Goal: Transaction & Acquisition: Purchase product/service

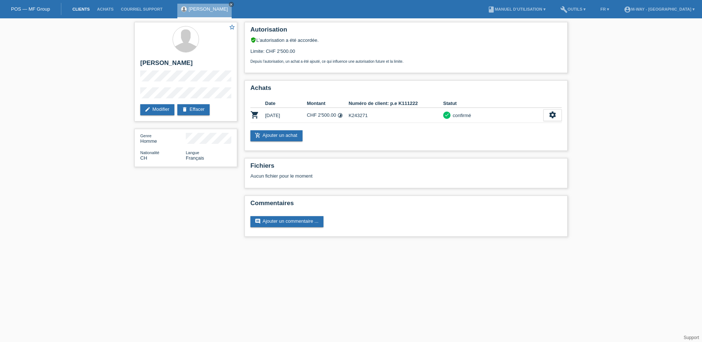
click at [85, 7] on link "Clients" at bounding box center [81, 9] width 25 height 4
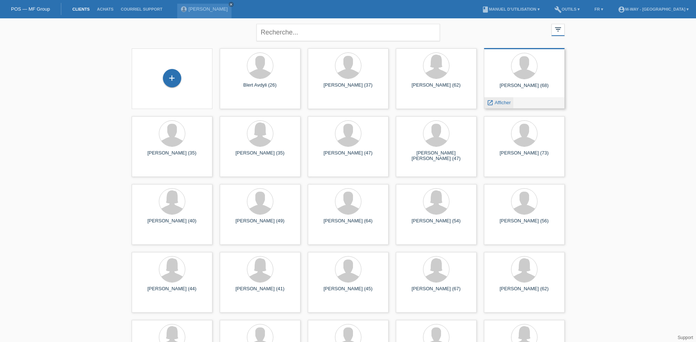
click at [505, 102] on span "Afficher" at bounding box center [503, 103] width 16 height 6
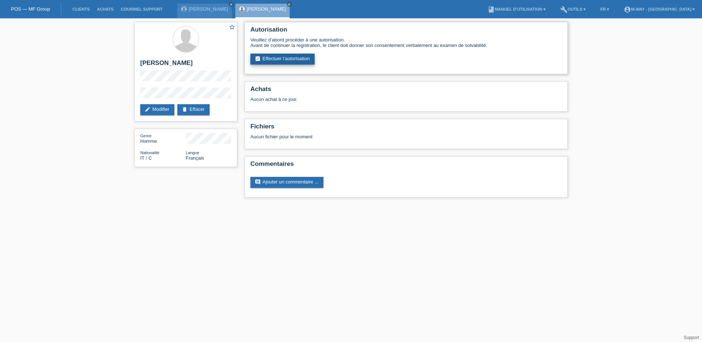
click at [291, 60] on link "assignment_turned_in Effectuer l’autorisation" at bounding box center [282, 59] width 64 height 11
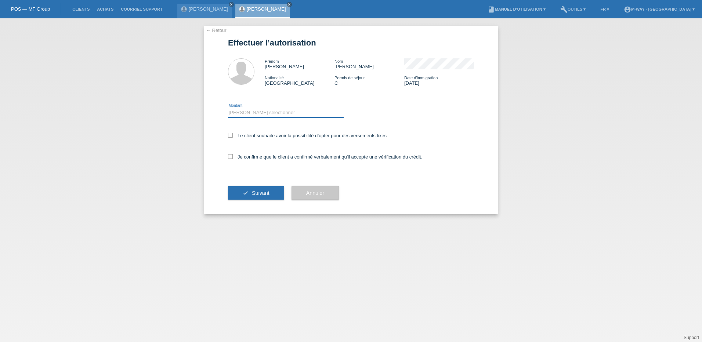
click at [248, 112] on select "Veuillez sélectionner CHF 1.00 - CHF 499.00 CHF 500.00 - CHF 1'999.00 CHF 2'000…" at bounding box center [286, 112] width 116 height 9
select select "3"
click at [228, 108] on select "Veuillez sélectionner CHF 1.00 - CHF 499.00 CHF 500.00 - CHF 1'999.00 CHF 2'000…" at bounding box center [286, 112] width 116 height 9
click at [231, 136] on icon at bounding box center [230, 135] width 5 height 5
click at [231, 136] on input "Le client souhaite avoir la possibilité d’opter pour des versements fixes" at bounding box center [230, 135] width 5 height 5
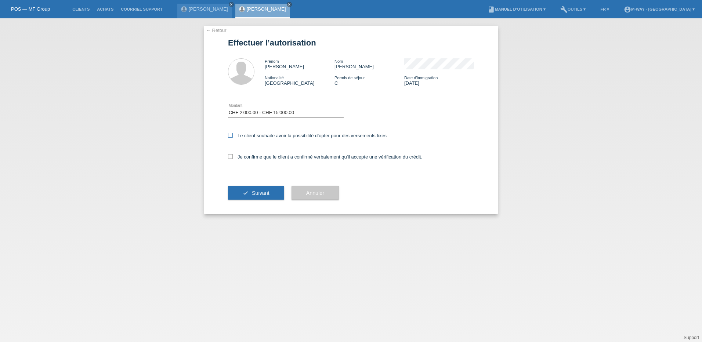
checkbox input "true"
click at [231, 156] on icon at bounding box center [230, 156] width 5 height 5
click at [231, 156] on input "Je confirme que le client a confirmé verbalement qu'il accepte une vérification…" at bounding box center [230, 156] width 5 height 5
checkbox input "true"
click at [267, 193] on span "Suivant" at bounding box center [261, 193] width 18 height 6
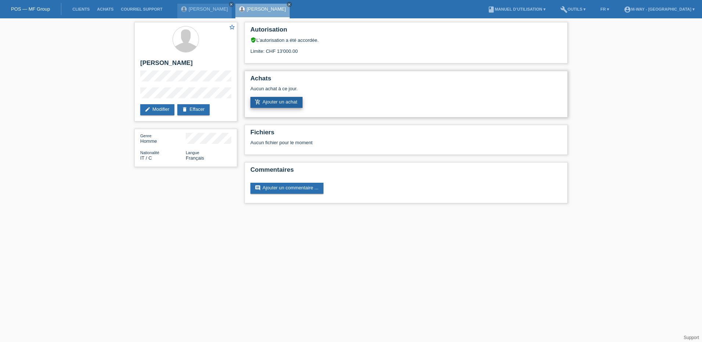
click at [292, 101] on link "add_shopping_cart Ajouter un achat" at bounding box center [276, 102] width 52 height 11
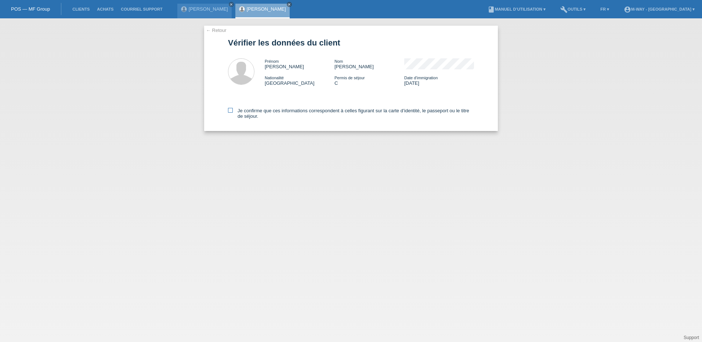
click at [231, 110] on icon at bounding box center [230, 110] width 5 height 5
click at [231, 110] on input "Je confirme que ces informations correspondent à celles figurant sur la carte d…" at bounding box center [230, 110] width 5 height 5
checkbox input "true"
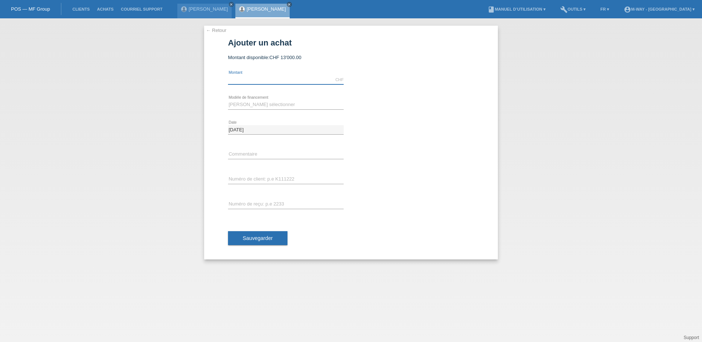
click at [265, 76] on input "text" at bounding box center [286, 79] width 116 height 9
type input "3225.00"
click at [236, 103] on select "[PERSON_NAME] sélectionner Taux fixes Achat sur facture avec paiement partiel" at bounding box center [286, 104] width 116 height 9
select select "77"
click at [228, 100] on select "[PERSON_NAME] sélectionner Taux fixes Achat sur facture avec paiement partiel" at bounding box center [286, 104] width 116 height 9
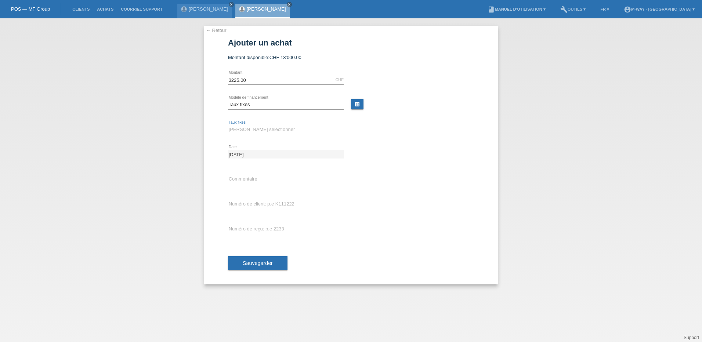
click at [241, 131] on select "Veuillez sélectionner 4 versements 5 versements 6 versements 7 versements 8 ver…" at bounding box center [286, 129] width 116 height 9
select select "202"
click at [228, 125] on select "Veuillez sélectionner 4 versements 5 versements 6 versements 7 versements 8 ver…" at bounding box center [286, 129] width 116 height 9
click at [254, 200] on input "text" at bounding box center [286, 204] width 116 height 9
type input "K243273"
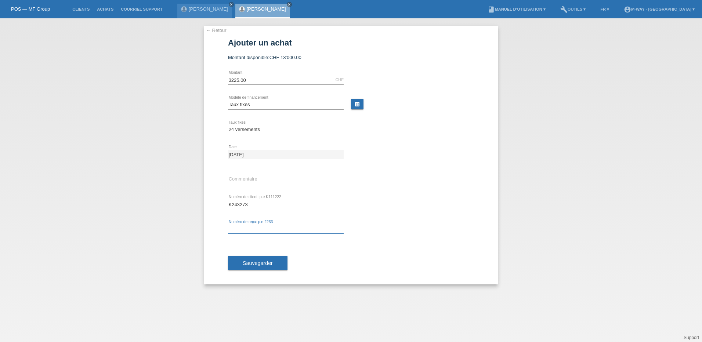
click at [248, 226] on input "text" at bounding box center [286, 229] width 116 height 9
type input "27957/24"
click at [258, 260] on button "Sauvegarder" at bounding box center [257, 263] width 59 height 14
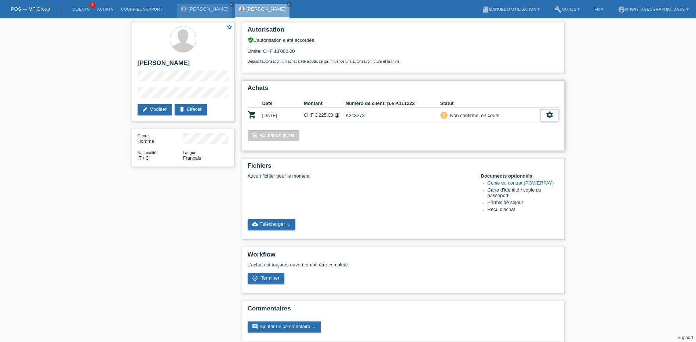
click at [550, 114] on icon "settings" at bounding box center [550, 115] width 8 height 8
click at [513, 149] on div "check_circle_outline Terminer" at bounding box center [517, 148] width 81 height 11
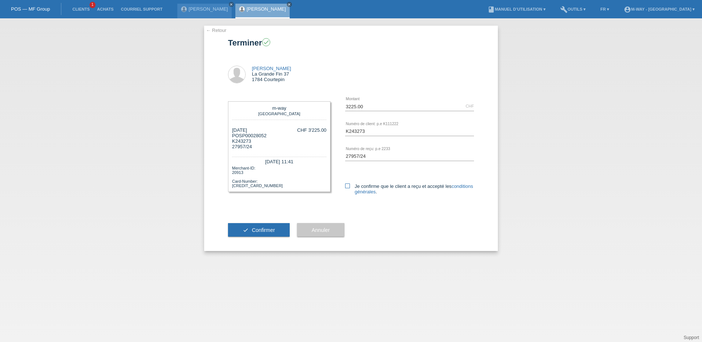
click at [350, 186] on icon at bounding box center [347, 185] width 5 height 5
click at [350, 186] on input "Je confirme que le client a reçu et accepté les conditions générales ." at bounding box center [347, 185] width 5 height 5
checkbox input "true"
click at [274, 226] on button "check Confirmer" at bounding box center [259, 230] width 62 height 14
